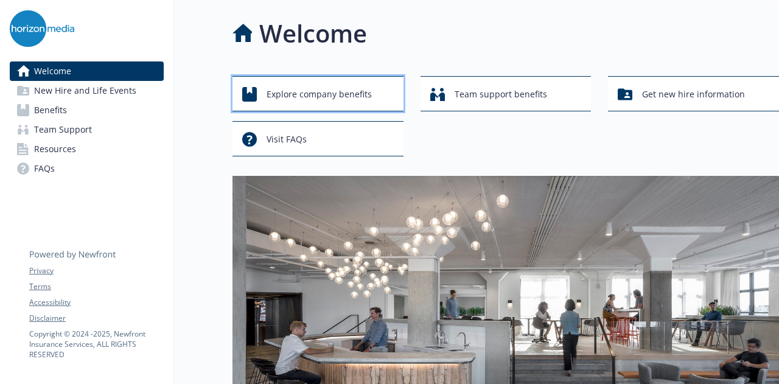
click at [311, 97] on span "Explore company benefits" at bounding box center [319, 94] width 105 height 23
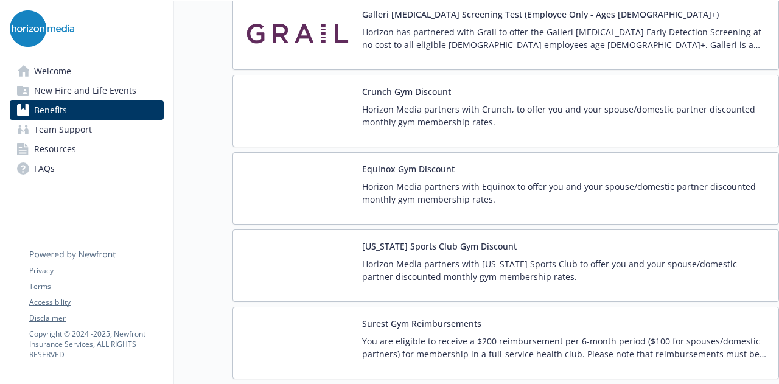
scroll to position [2754, 0]
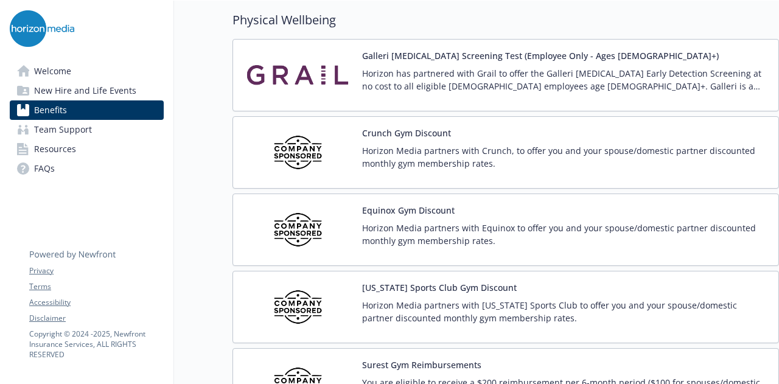
click at [583, 222] on p "Horizon Media partners with Equinox to offer you and your spouse/domestic partn…" at bounding box center [565, 235] width 407 height 26
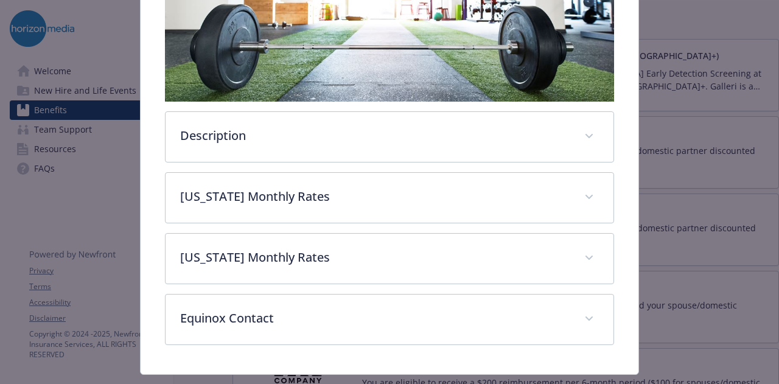
scroll to position [332, 0]
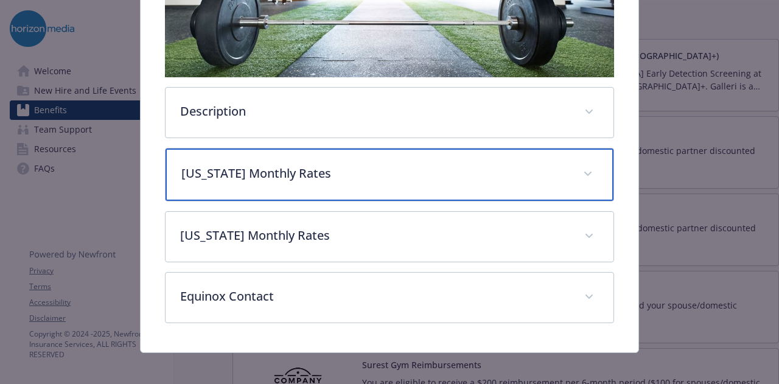
click at [567, 161] on div "[US_STATE] Monthly Rates" at bounding box center [390, 175] width 448 height 52
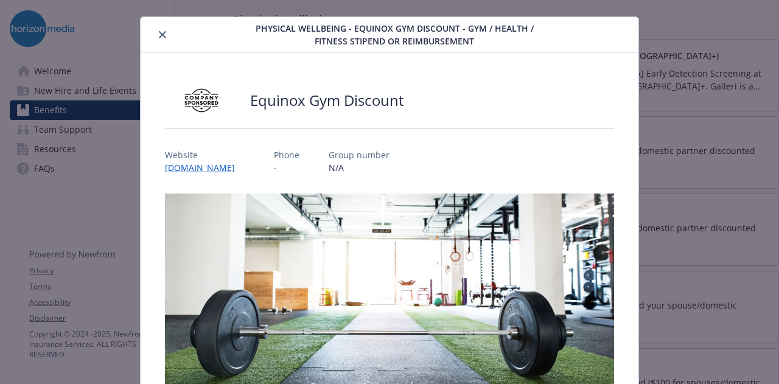
scroll to position [0, 0]
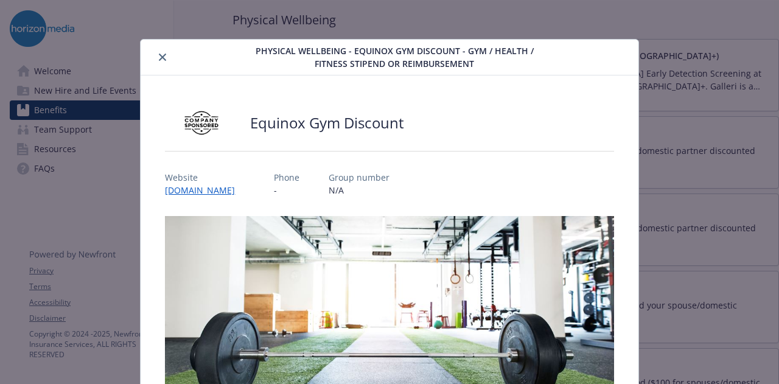
click at [160, 55] on icon "close" at bounding box center [162, 57] width 7 height 7
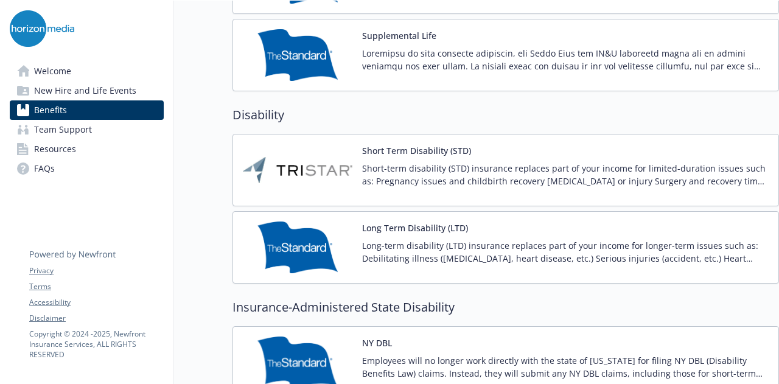
scroll to position [921, 0]
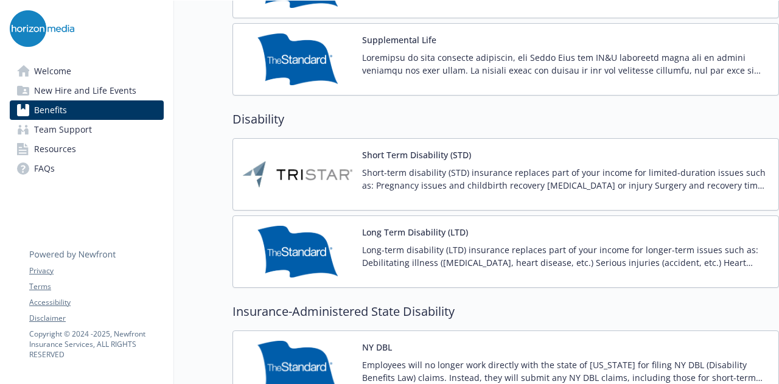
click at [85, 132] on span "Team Support" at bounding box center [63, 129] width 58 height 19
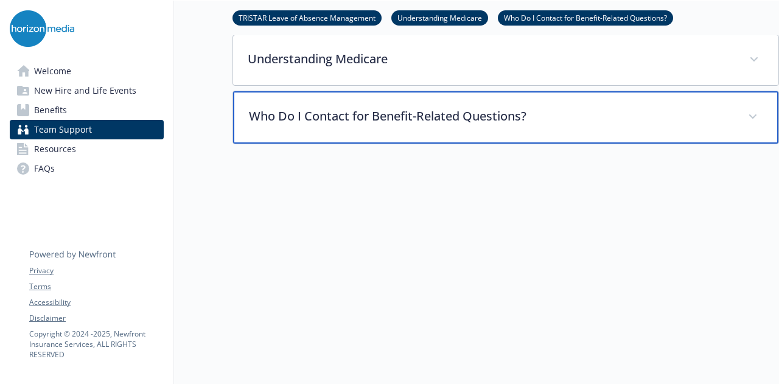
scroll to position [470, 0]
click at [412, 108] on p "Who Do I Contact for Benefit-Related Questions?" at bounding box center [491, 116] width 485 height 18
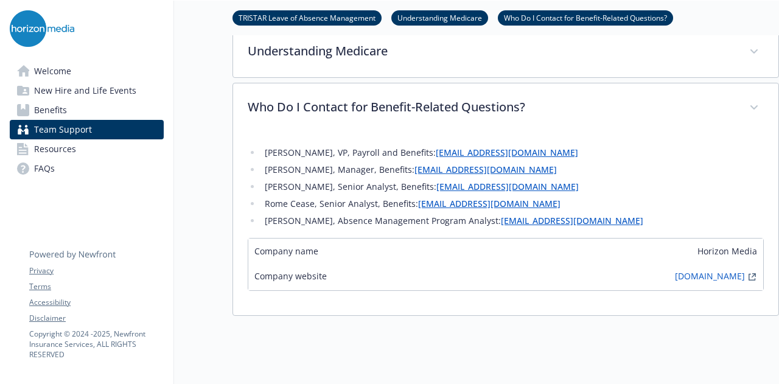
click at [125, 107] on link "Benefits" at bounding box center [87, 109] width 154 height 19
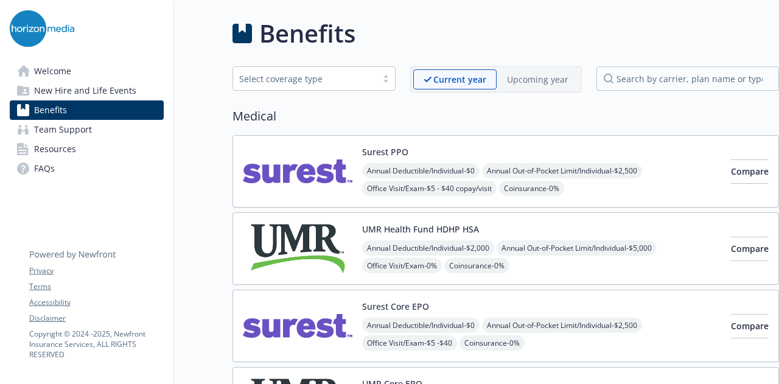
click at [524, 78] on p "Upcoming year" at bounding box center [537, 79] width 61 height 13
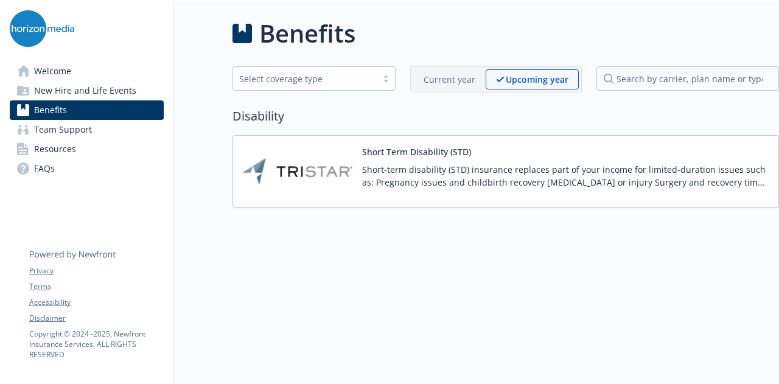
click at [75, 152] on link "Resources" at bounding box center [87, 148] width 154 height 19
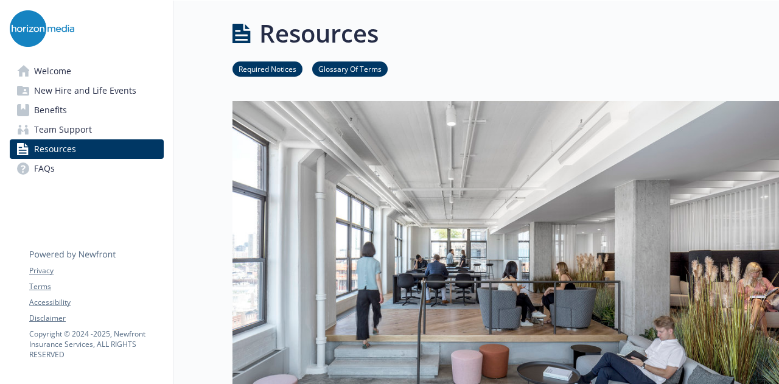
click at [85, 62] on link "Welcome" at bounding box center [87, 70] width 154 height 19
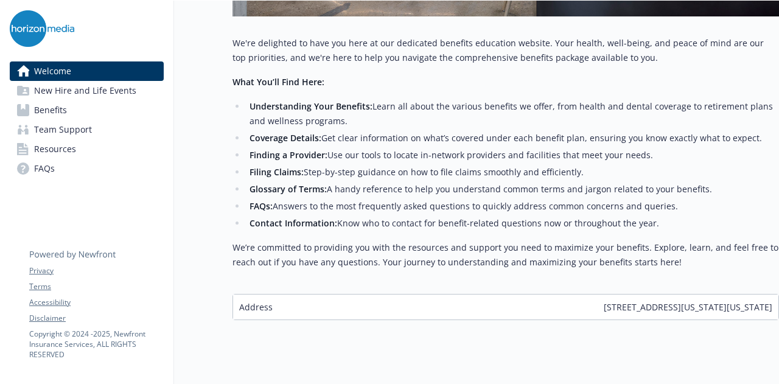
scroll to position [480, 0]
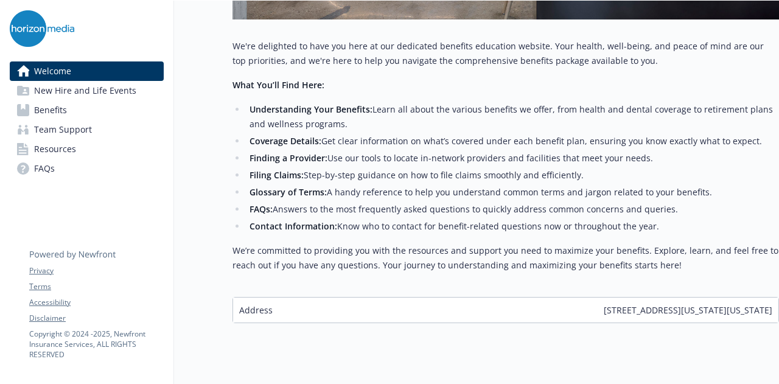
click at [39, 171] on span "FAQs" at bounding box center [44, 168] width 21 height 19
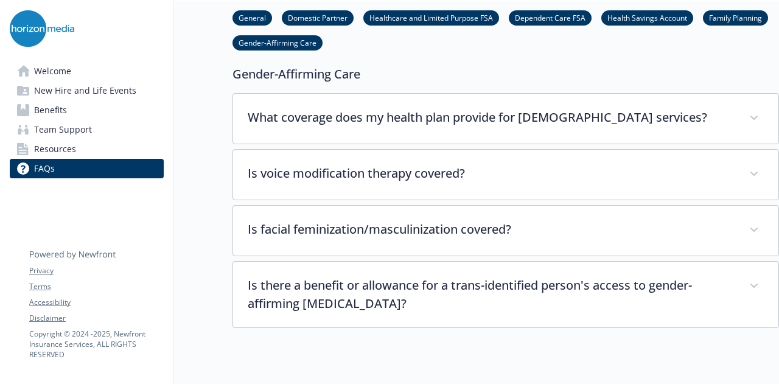
scroll to position [3688, 0]
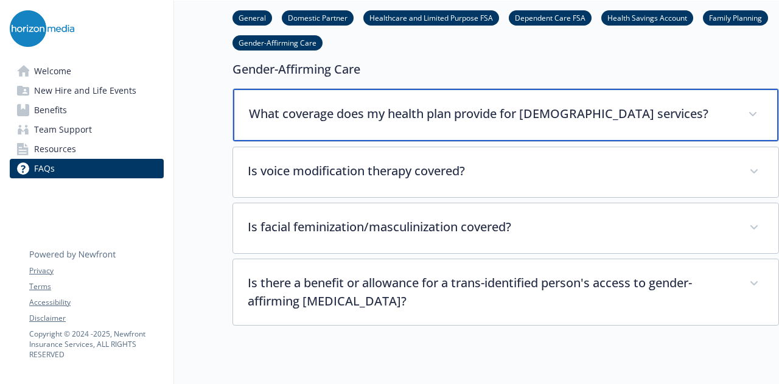
click at [758, 105] on span at bounding box center [752, 114] width 19 height 19
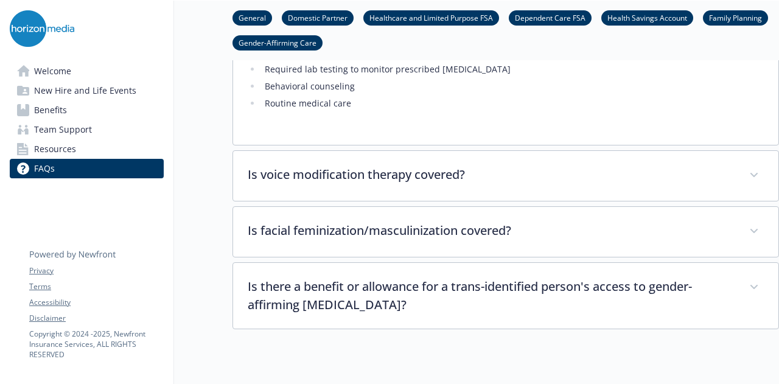
scroll to position [3892, 0]
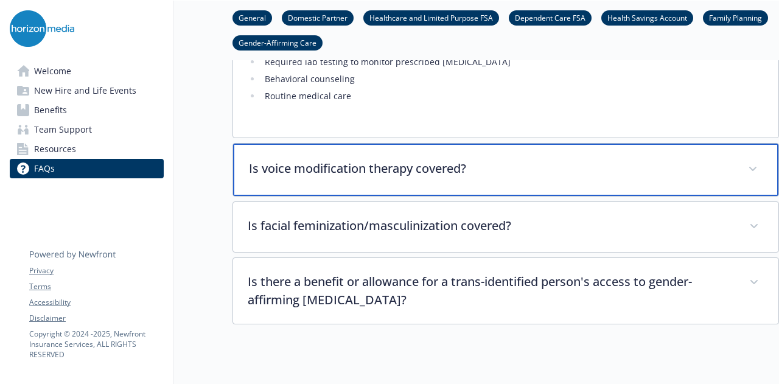
click at [745, 160] on span at bounding box center [752, 169] width 19 height 19
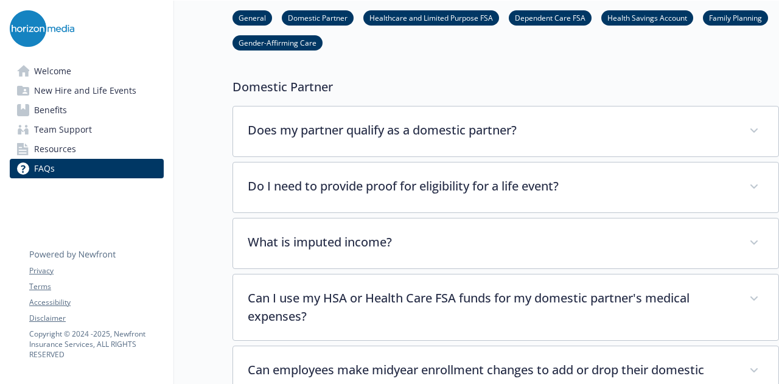
scroll to position [0, 0]
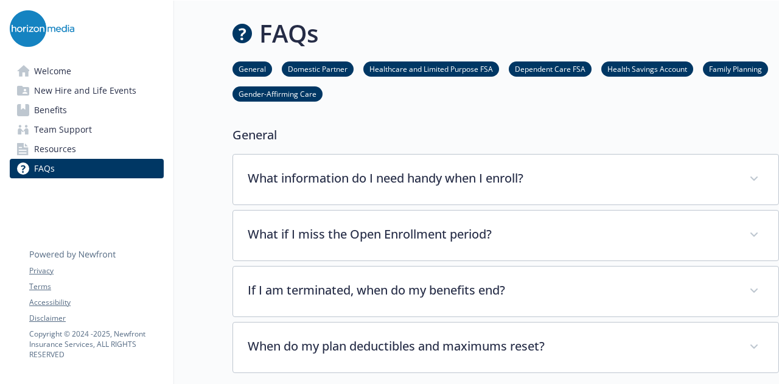
click at [58, 92] on span "New Hire and Life Events" at bounding box center [85, 90] width 102 height 19
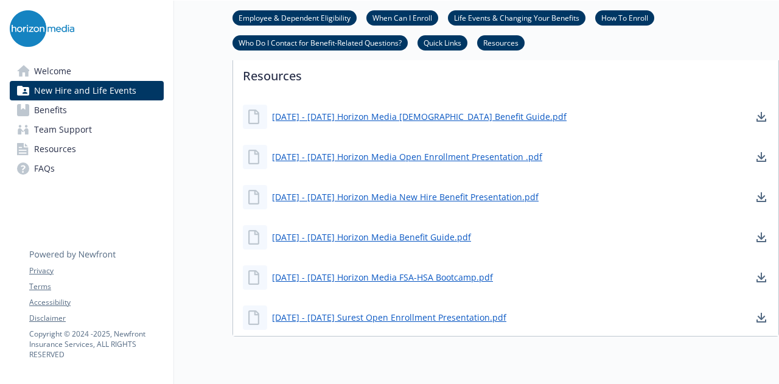
scroll to position [803, 0]
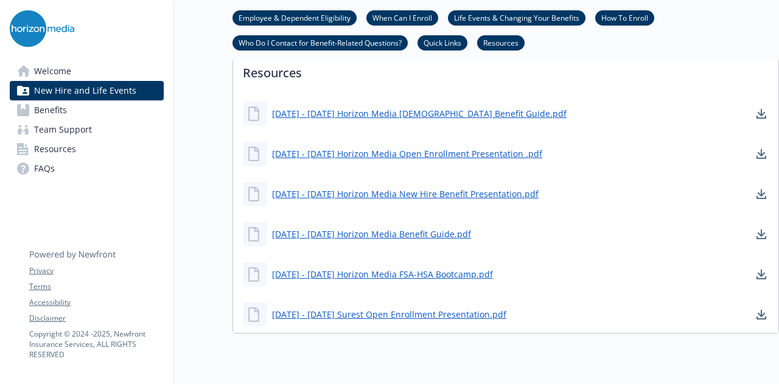
click at [98, 111] on link "Benefits" at bounding box center [87, 109] width 154 height 19
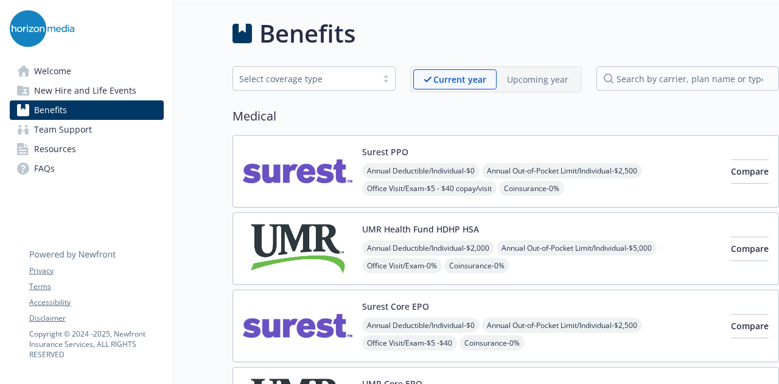
click at [386, 80] on div at bounding box center [386, 79] width 18 height 10
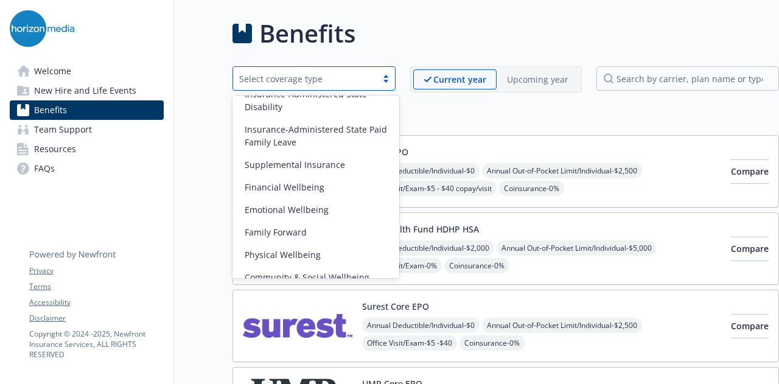
scroll to position [140, 0]
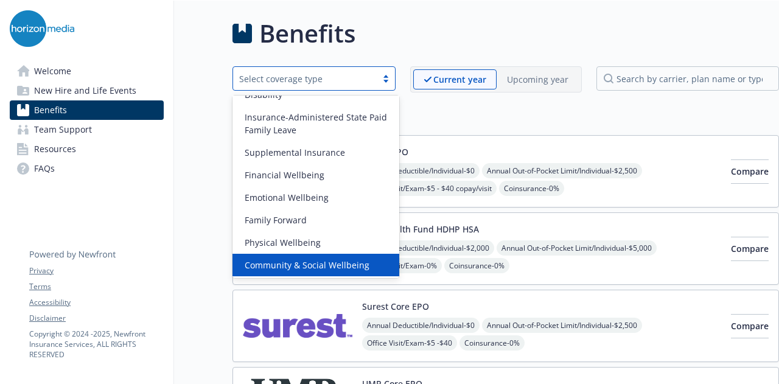
click at [351, 259] on span "Community & Social Wellbeing" at bounding box center [307, 265] width 125 height 13
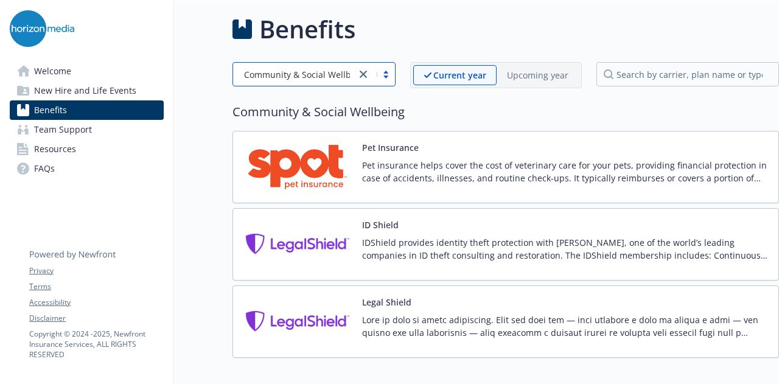
scroll to position [0, 0]
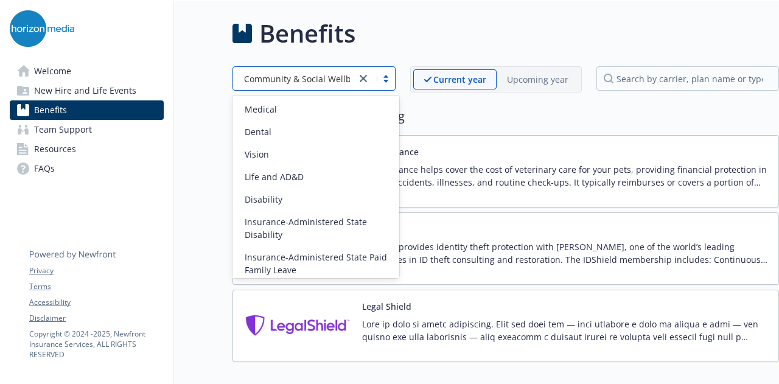
click at [390, 77] on div at bounding box center [375, 78] width 39 height 15
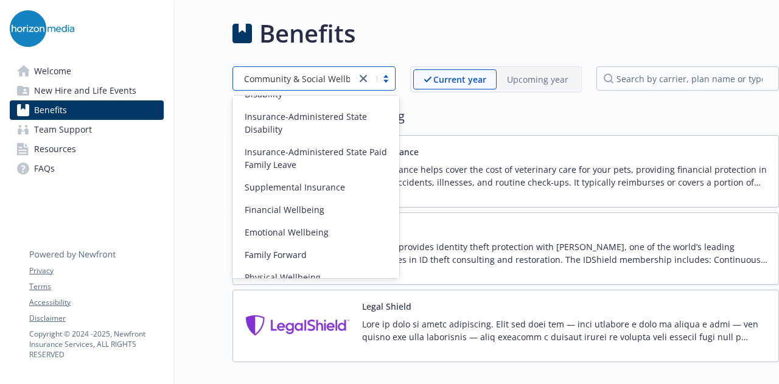
scroll to position [140, 0]
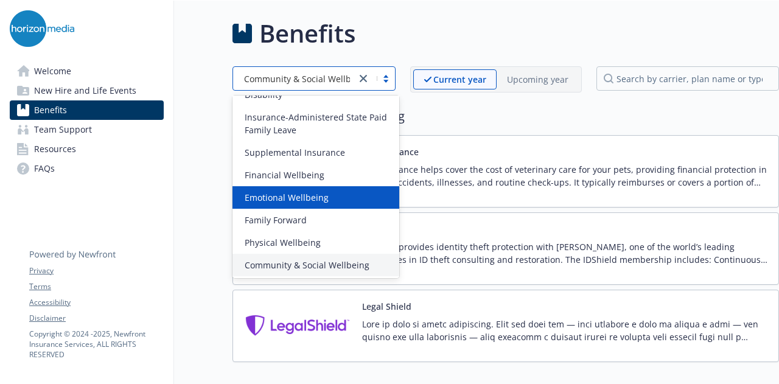
click at [335, 201] on div "Emotional Wellbeing" at bounding box center [316, 197] width 152 height 13
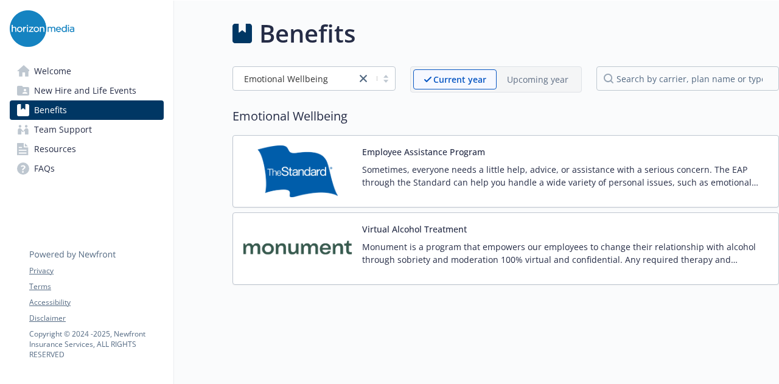
click at [424, 181] on p "Sometimes, everyone needs a little help, advice, or assistance with a serious c…" at bounding box center [565, 176] width 407 height 26
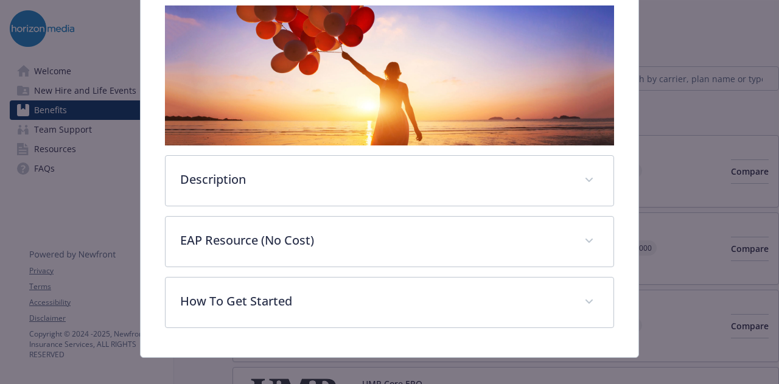
scroll to position [219, 0]
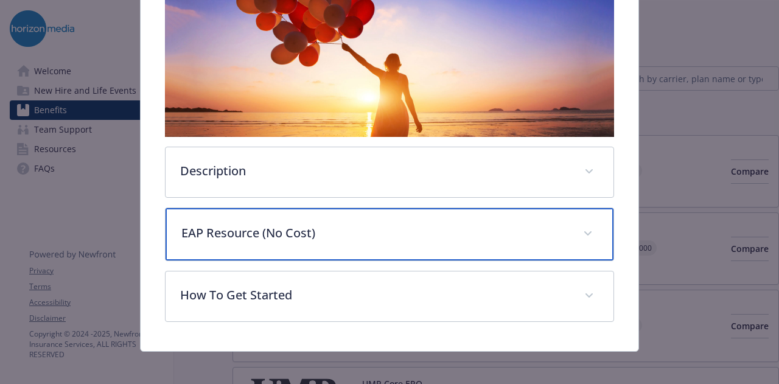
click at [590, 238] on div "EAP Resource (No Cost)" at bounding box center [390, 234] width 448 height 52
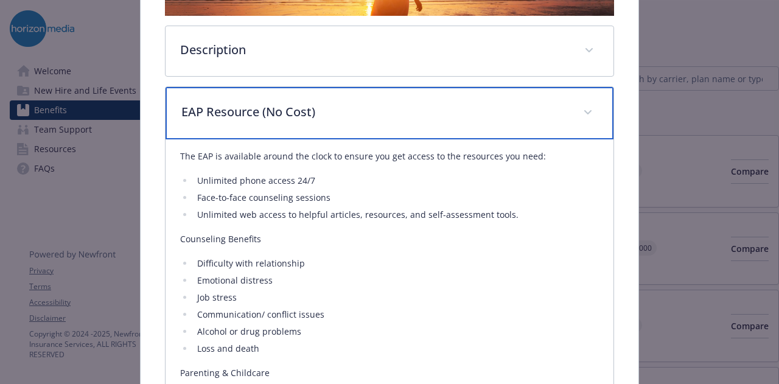
scroll to position [326, 0]
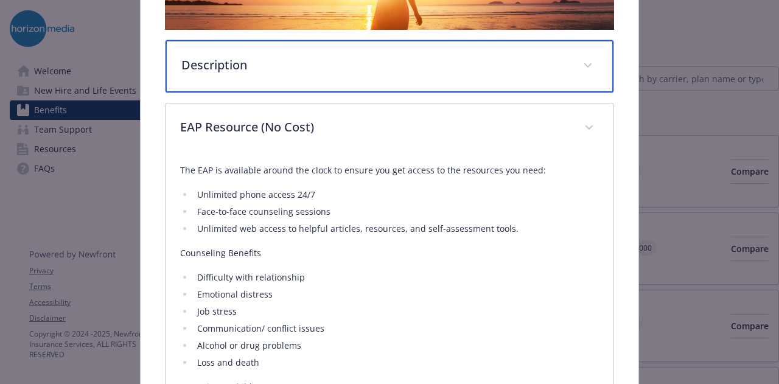
click at [585, 63] on icon "details for plan Emotional Wellbeing - Employee Assistance Program - Employee A…" at bounding box center [588, 65] width 7 height 4
